Goal: Navigation & Orientation: Find specific page/section

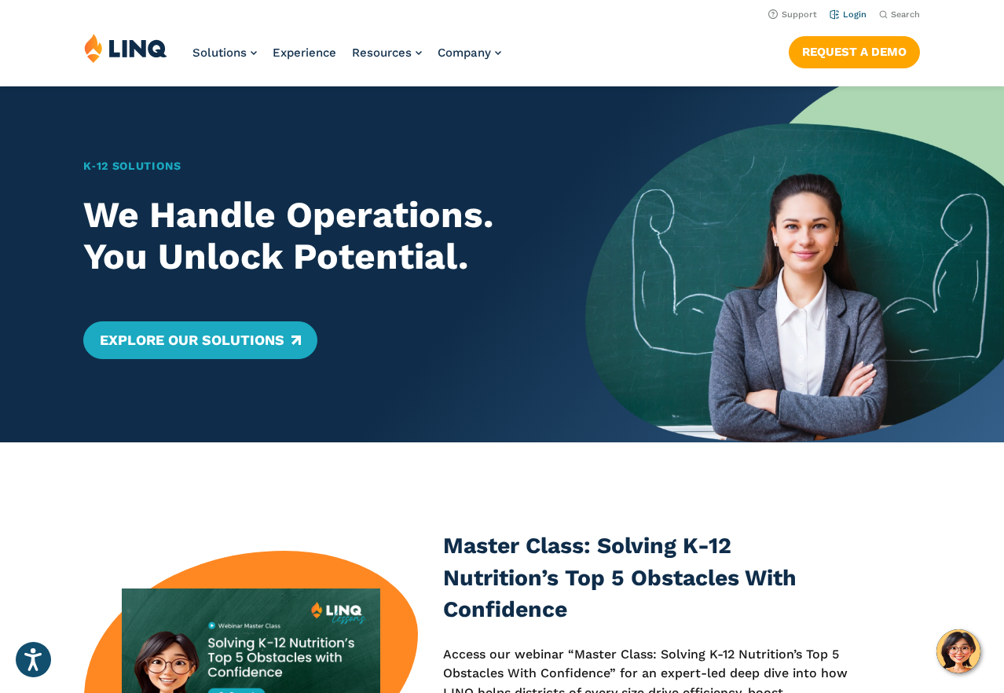
click at [850, 13] on link "Login" at bounding box center [847, 14] width 37 height 10
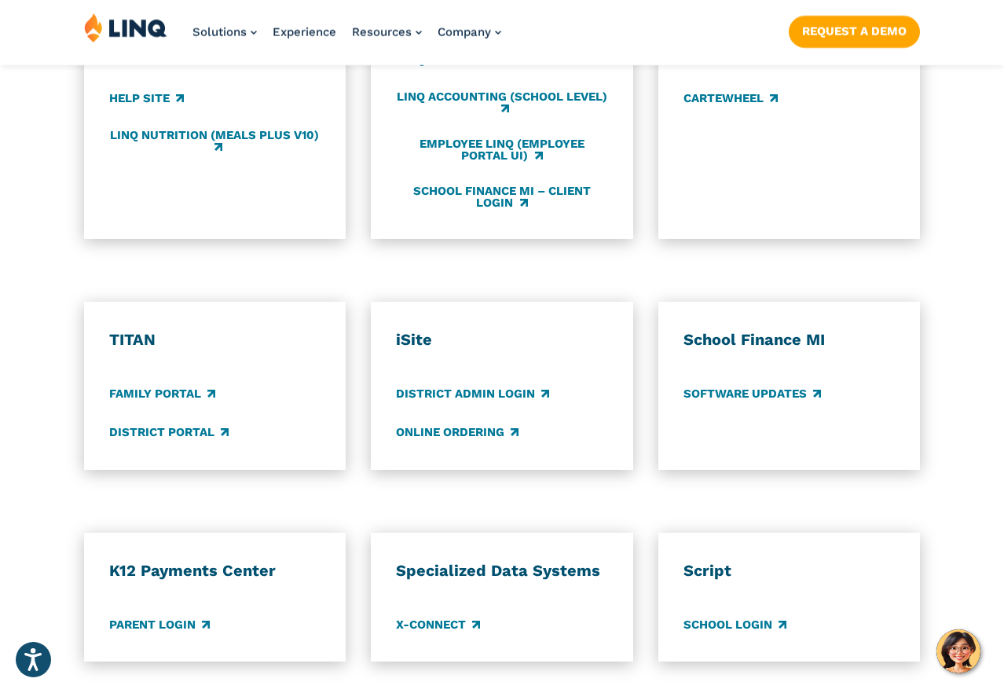
scroll to position [1021, 0]
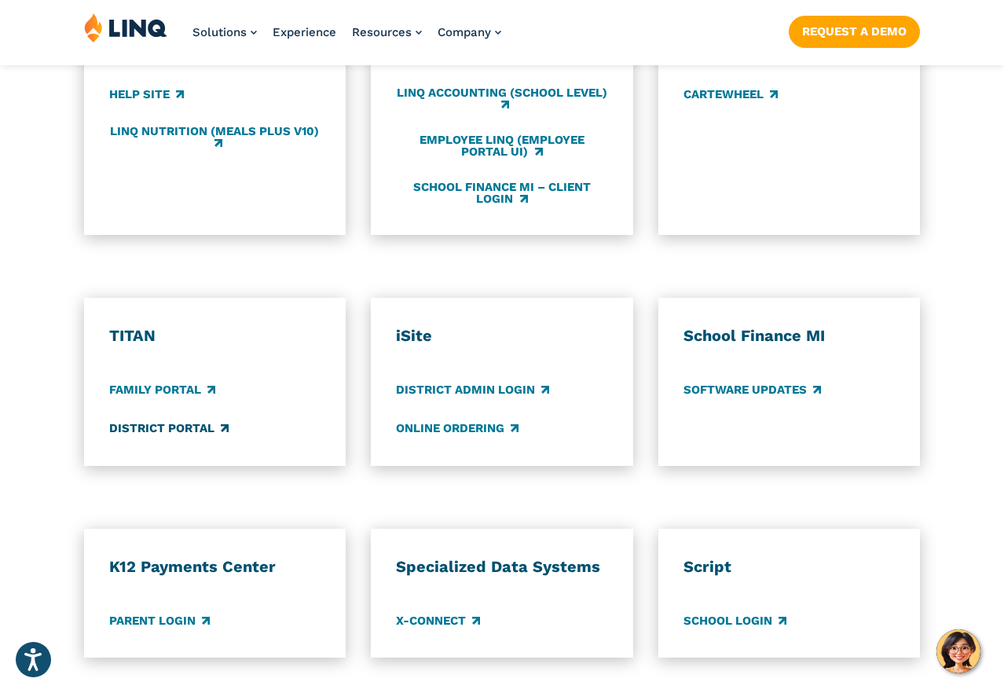
click at [163, 420] on link "District Portal" at bounding box center [168, 428] width 119 height 17
click at [157, 381] on link "Family Portal" at bounding box center [162, 389] width 106 height 17
